Goal: Information Seeking & Learning: Learn about a topic

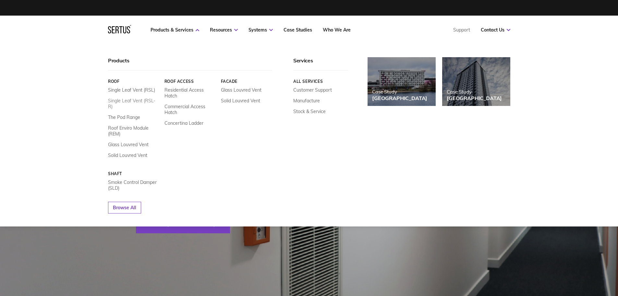
click at [123, 98] on link "Single Leaf Vent (RSL-R)" at bounding box center [134, 104] width 52 height 12
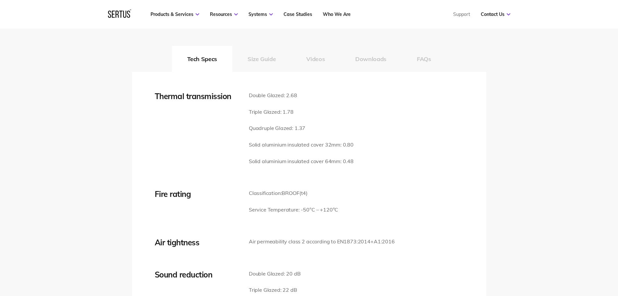
scroll to position [909, 0]
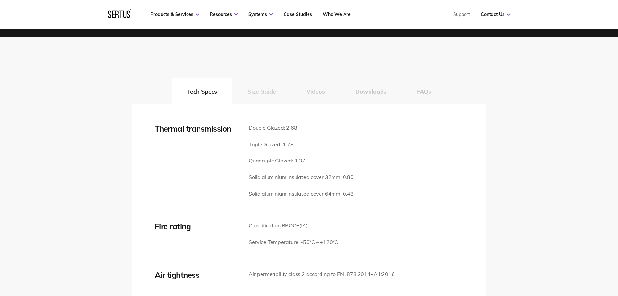
click at [269, 93] on button "Size Guide" at bounding box center [261, 91] width 59 height 26
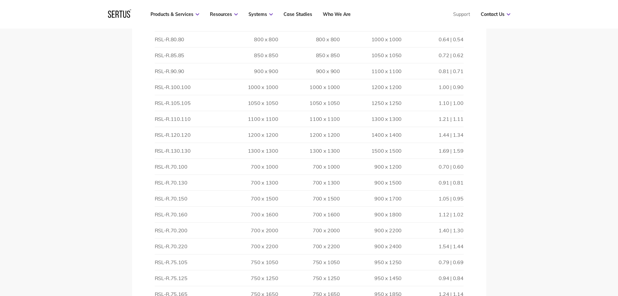
scroll to position [876, 0]
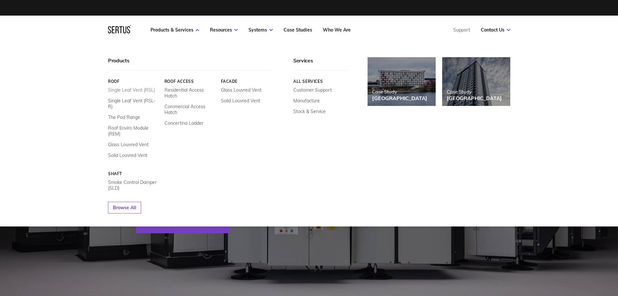
click at [117, 88] on link "Single Leaf Vent (RSL)" at bounding box center [131, 90] width 47 height 6
click at [129, 103] on link "Single Leaf Vent (RSL-R)" at bounding box center [134, 104] width 52 height 12
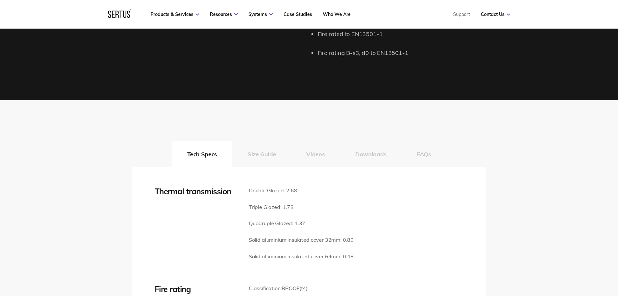
scroll to position [876, 0]
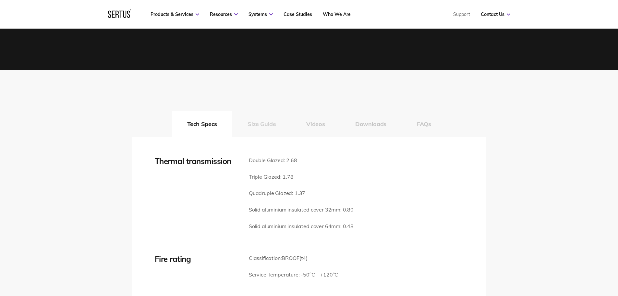
click at [255, 126] on button "Size Guide" at bounding box center [261, 124] width 59 height 26
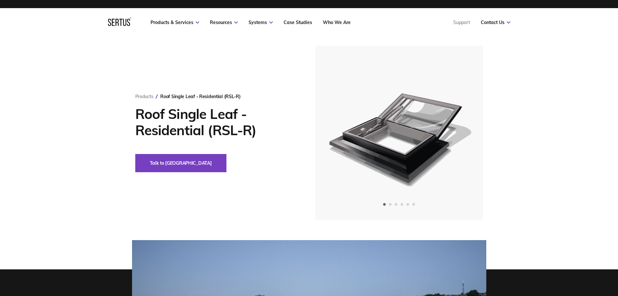
scroll to position [0, 0]
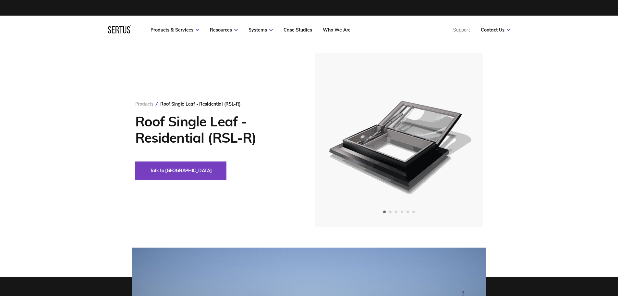
click at [147, 103] on link "Products" at bounding box center [144, 104] width 18 height 6
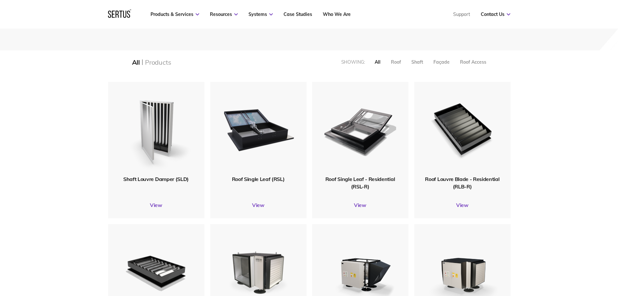
scroll to position [130, 0]
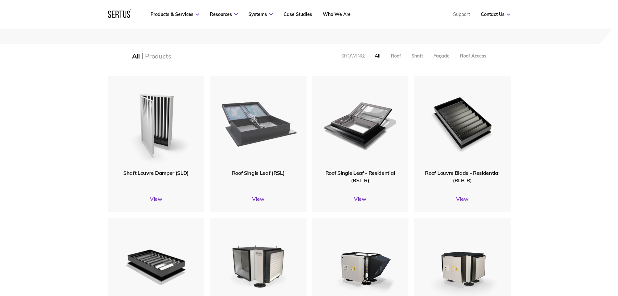
click at [258, 170] on div at bounding box center [258, 122] width 104 height 101
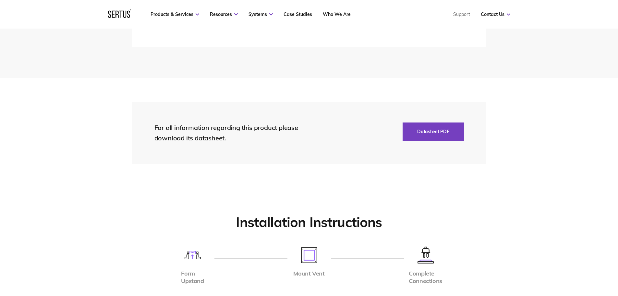
scroll to position [1298, 0]
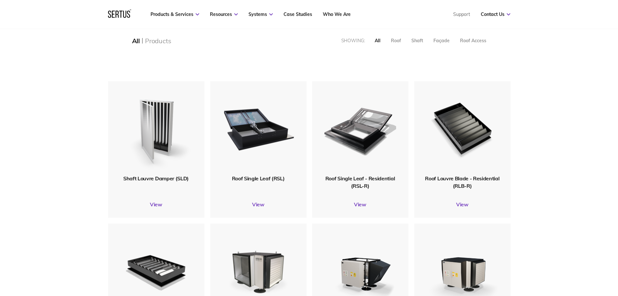
scroll to position [97, 0]
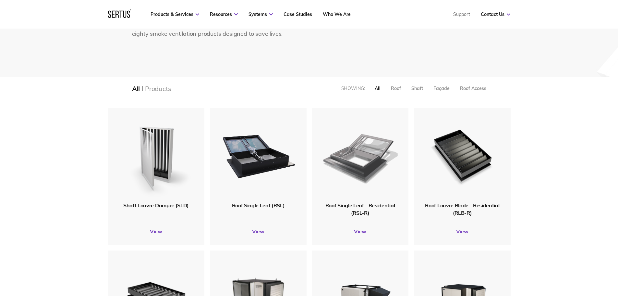
click at [356, 167] on img at bounding box center [360, 155] width 75 height 92
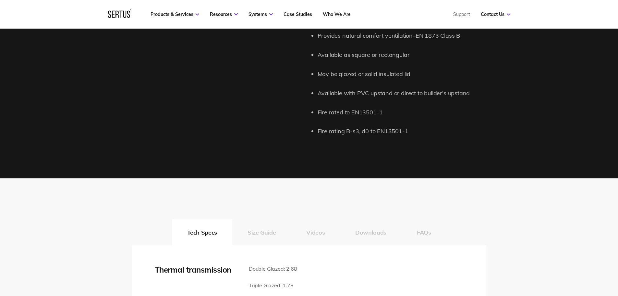
scroll to position [909, 0]
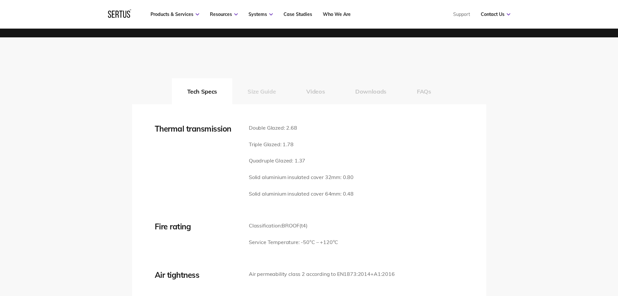
click at [268, 88] on button "Size Guide" at bounding box center [261, 91] width 59 height 26
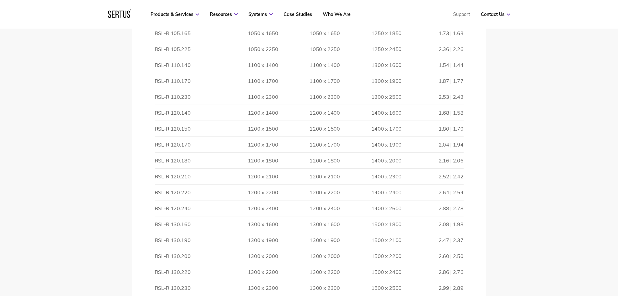
scroll to position [1785, 0]
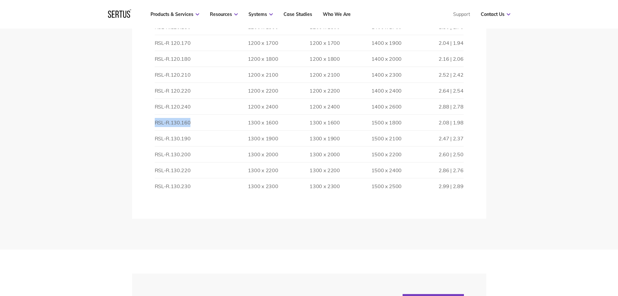
drag, startPoint x: 193, startPoint y: 122, endPoint x: 155, endPoint y: 123, distance: 38.3
click at [155, 123] on td "RSL-R.130.160" at bounding box center [186, 123] width 62 height 16
copy td "RSL-R.130.160"
